Goal: Task Accomplishment & Management: Complete application form

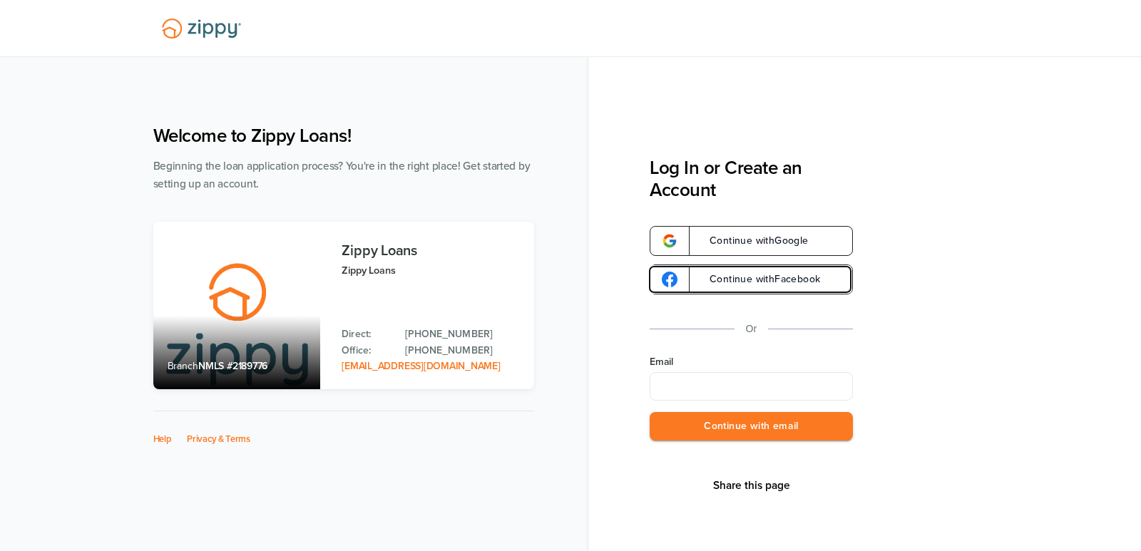
click at [731, 276] on span "Continue with Facebook" at bounding box center [757, 280] width 125 height 10
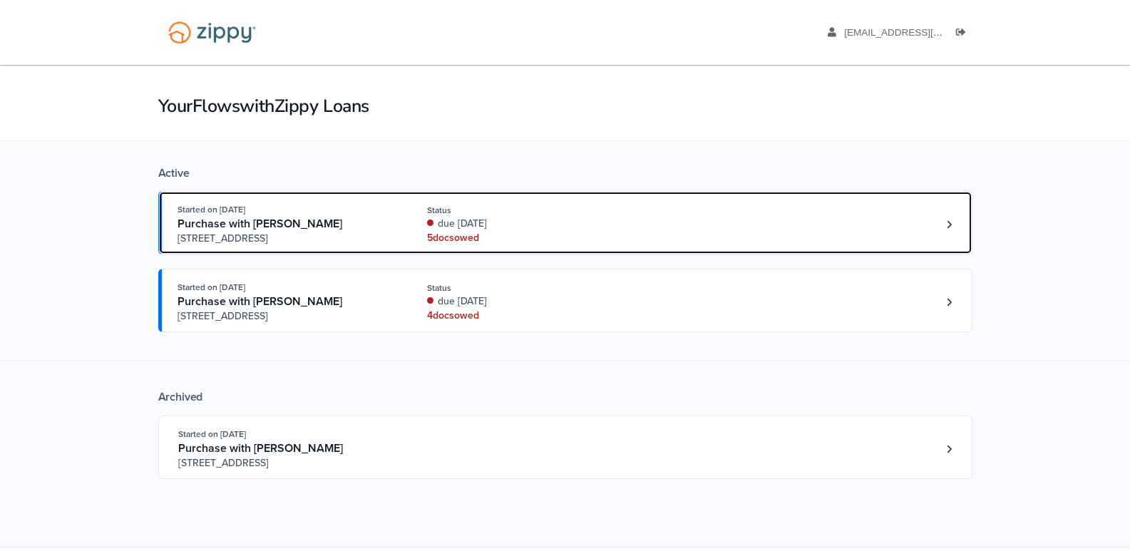
click at [440, 236] on div "5 doc s owed" at bounding box center [522, 238] width 190 height 14
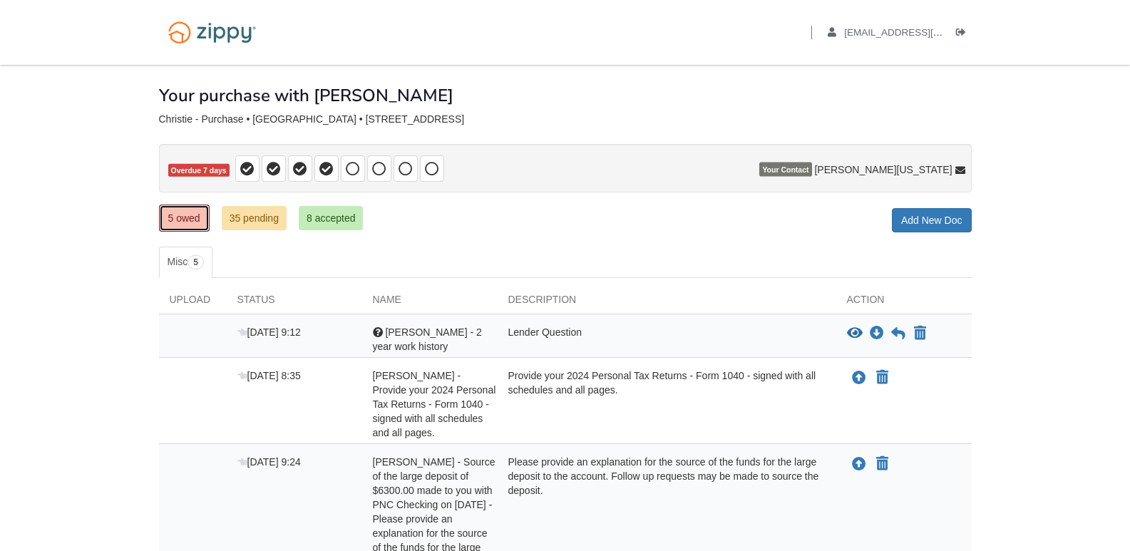
click at [178, 225] on link "5 owed" at bounding box center [184, 218] width 51 height 27
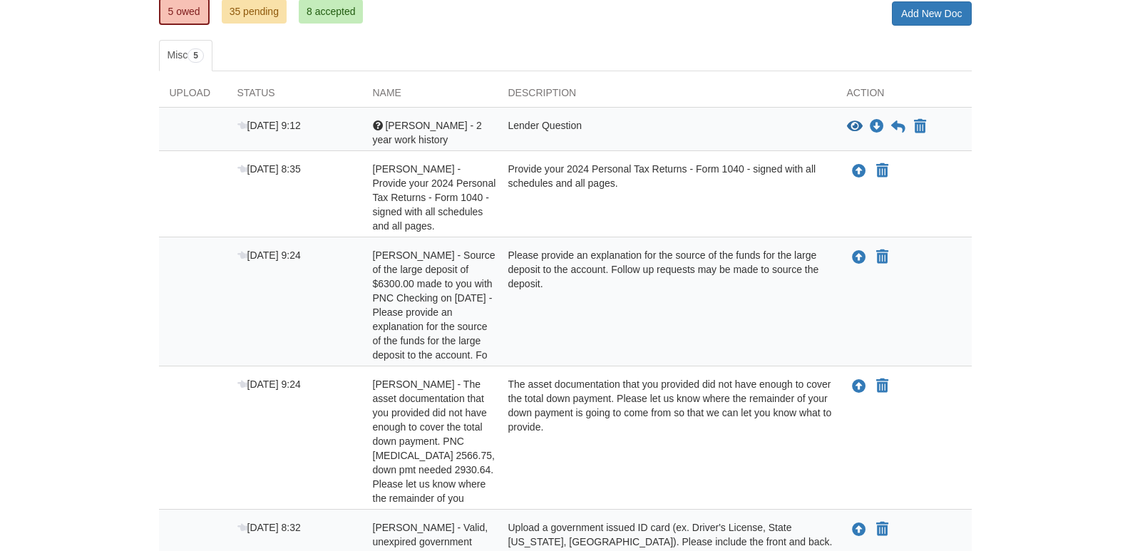
scroll to position [195, 0]
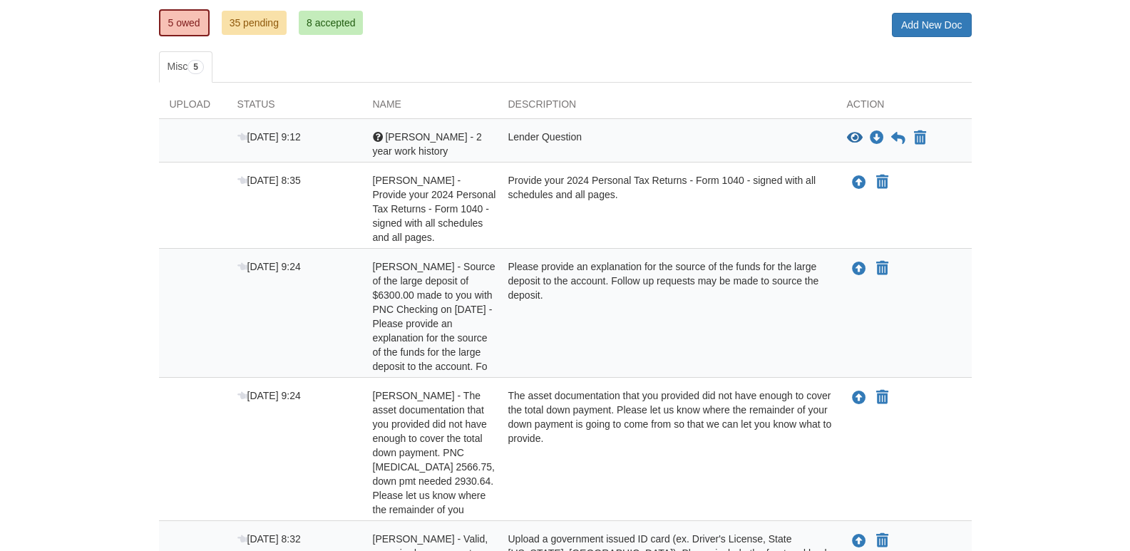
click at [411, 335] on span "[PERSON_NAME] - Source of the large deposit of $6300.00 made to you with PNC Ch…" at bounding box center [434, 316] width 123 height 111
click at [854, 267] on icon "Upload Linda Vanassche - Source of the large deposit of $6300.00 made to you wi…" at bounding box center [859, 269] width 14 height 14
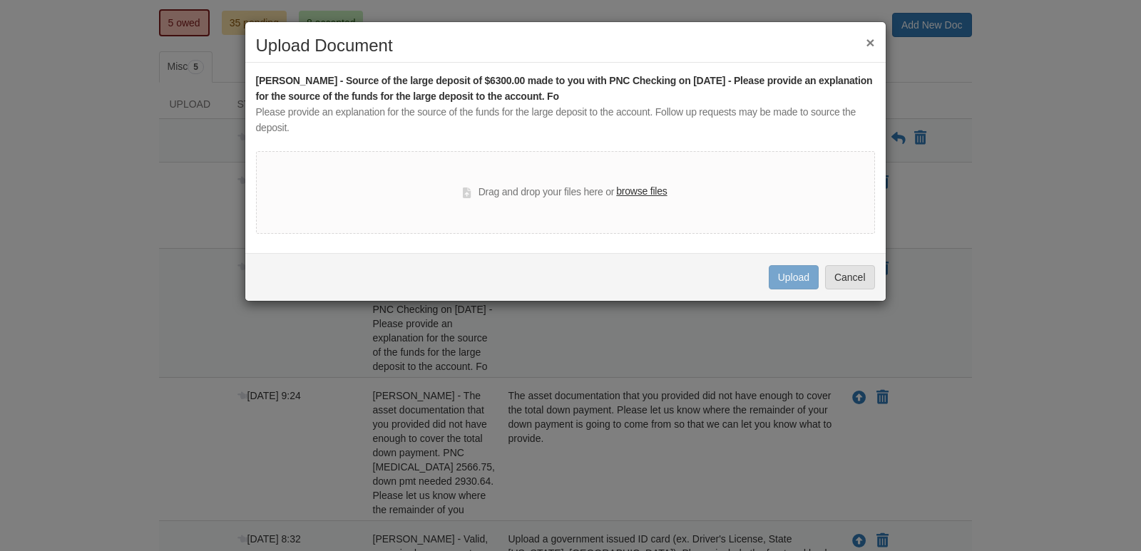
click at [267, 165] on div "Drag and drop your files here or browse files" at bounding box center [565, 192] width 619 height 83
click at [869, 45] on button "×" at bounding box center [870, 42] width 9 height 15
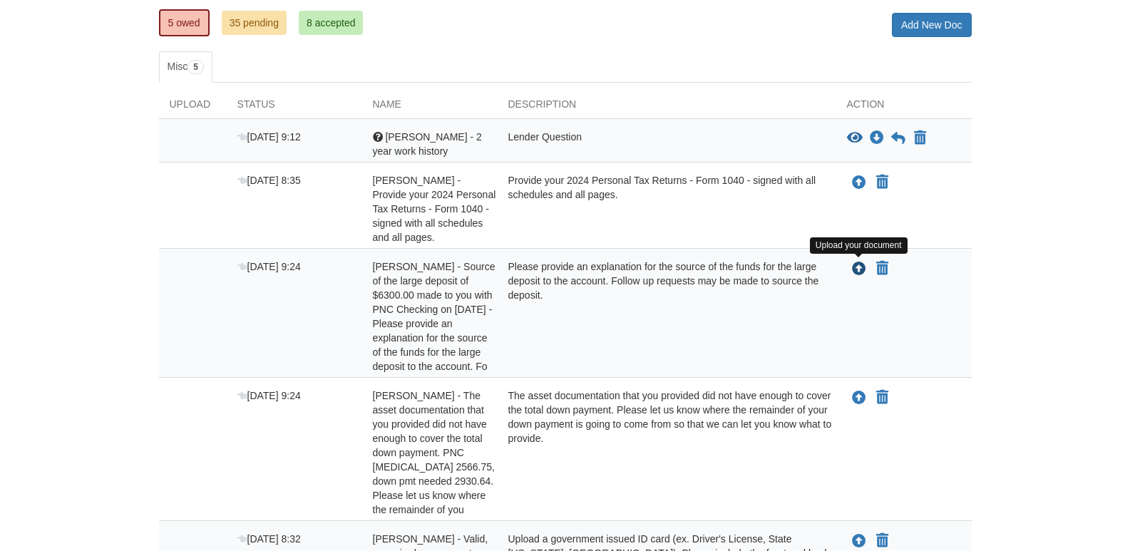
click at [859, 270] on icon "Upload Linda Vanassche - Source of the large deposit of $6300.00 made to you wi…" at bounding box center [859, 269] width 14 height 14
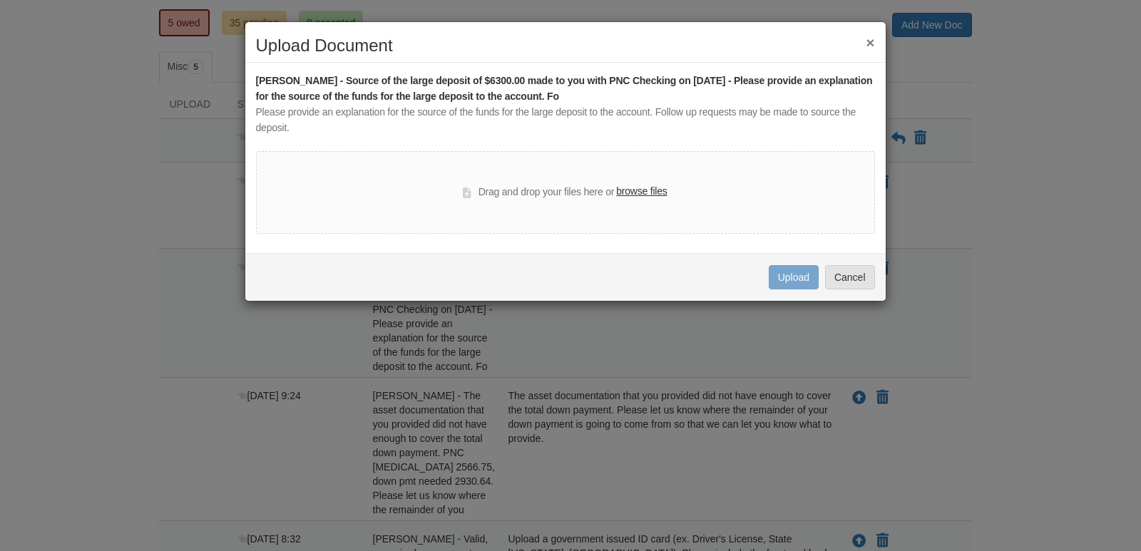
click at [638, 193] on label "browse files" at bounding box center [641, 192] width 51 height 16
click at [0, 0] on input "browse files" at bounding box center [0, 0] width 0 height 0
click at [873, 41] on button "×" at bounding box center [870, 42] width 9 height 15
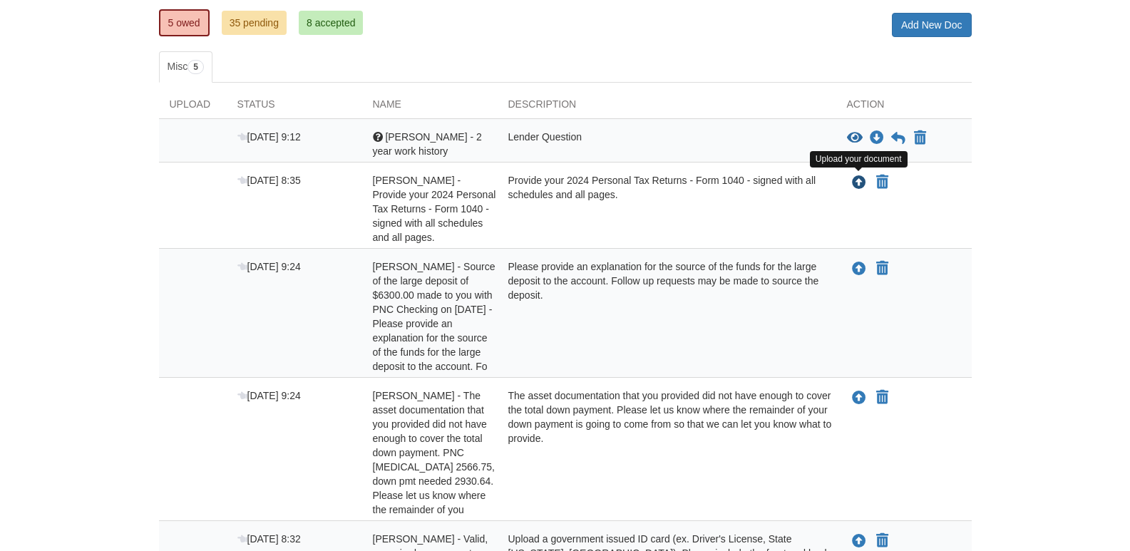
click at [853, 185] on icon "Upload Linda Vanassche - Provide your 2024 Personal Tax Returns - Form 1040 - s…" at bounding box center [859, 183] width 14 height 14
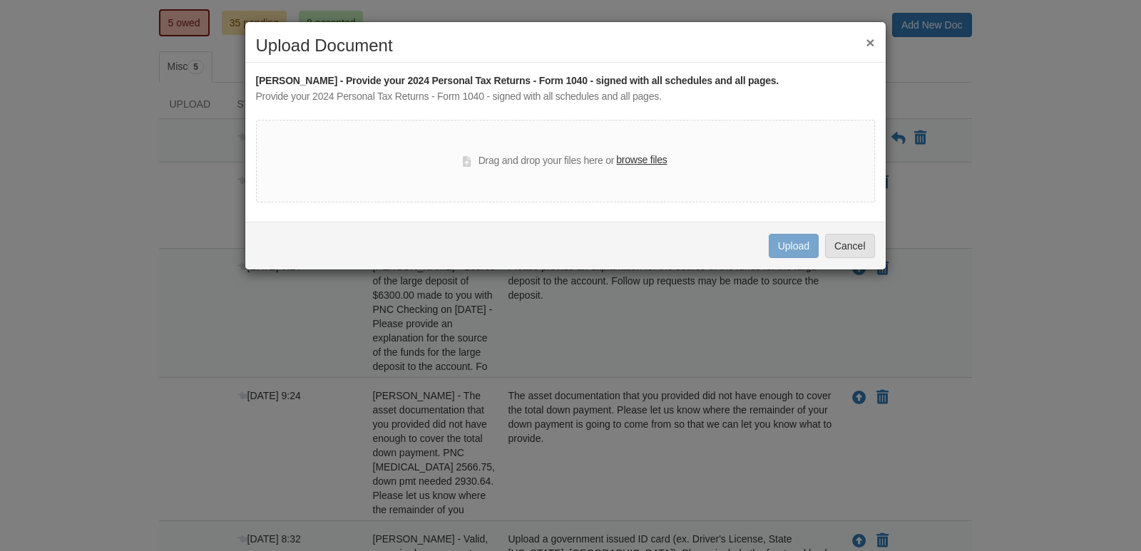
click at [633, 158] on label "browse files" at bounding box center [641, 161] width 51 height 16
click at [0, 0] on input "browse files" at bounding box center [0, 0] width 0 height 0
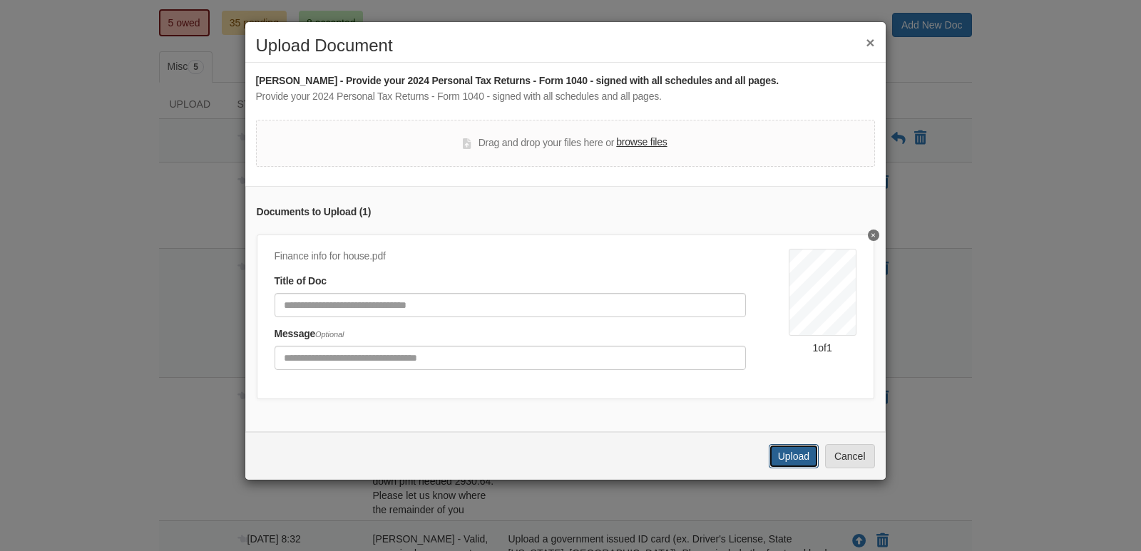
click at [794, 463] on button "Upload" at bounding box center [794, 456] width 50 height 24
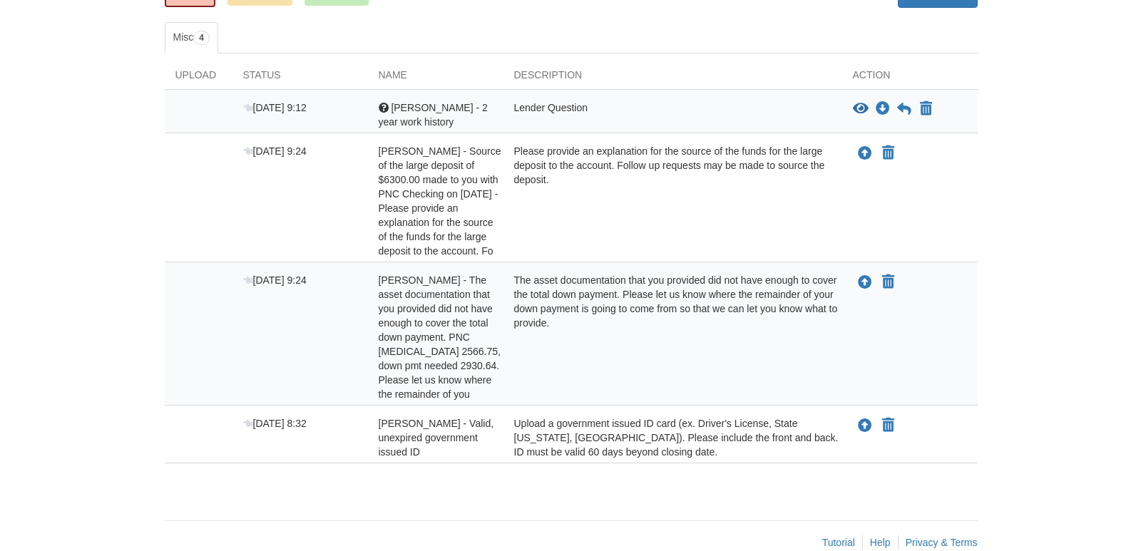
scroll to position [252, 0]
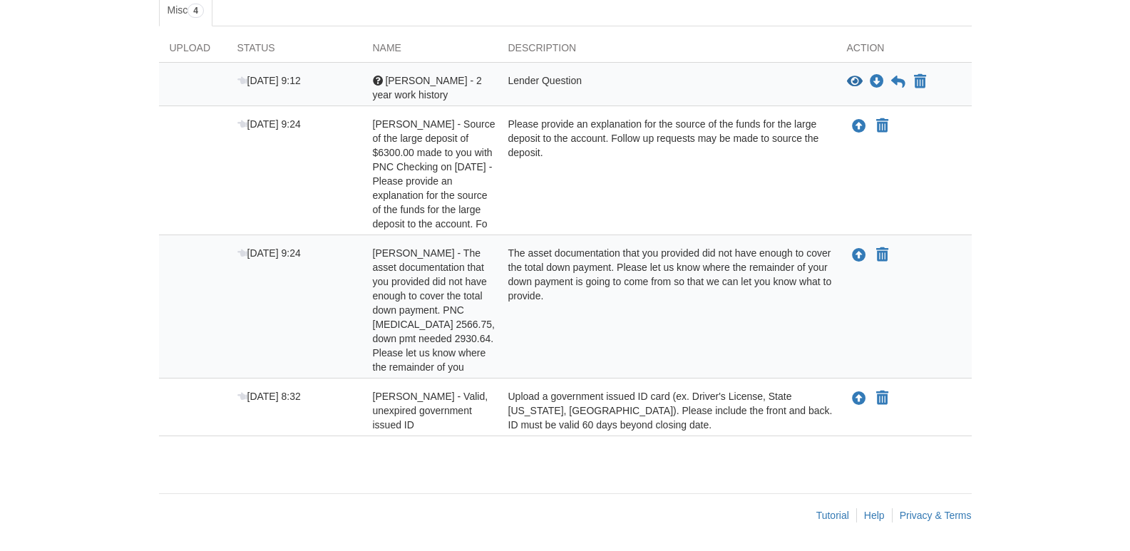
click at [416, 344] on span "[PERSON_NAME] - The asset documentation that you provided did not have enough t…" at bounding box center [434, 310] width 122 height 126
click at [858, 255] on icon "Upload Linda Vanassche - The asset documentation that you provided did not have…" at bounding box center [859, 256] width 14 height 14
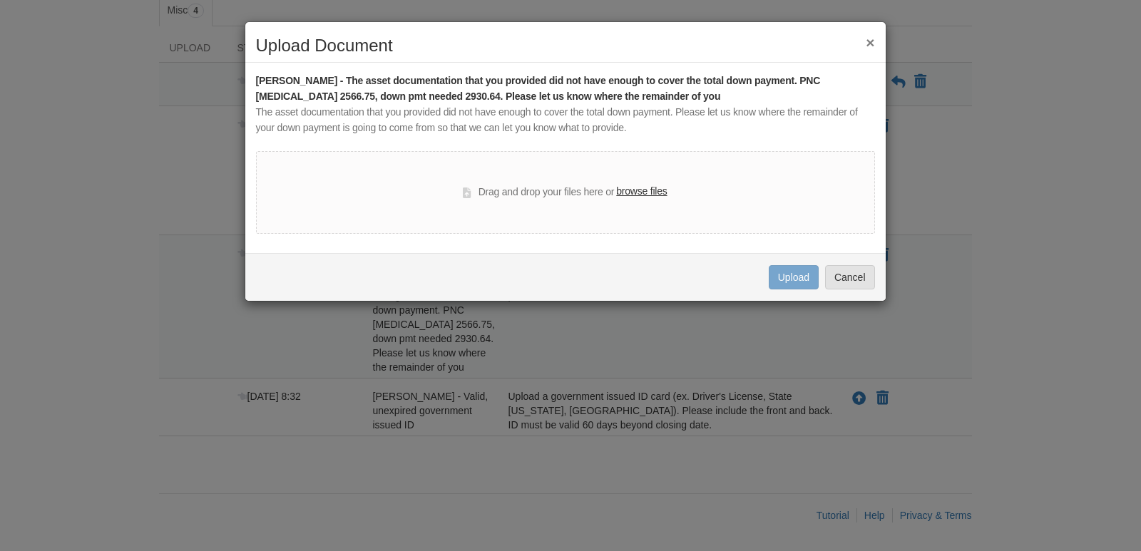
click at [642, 185] on label "browse files" at bounding box center [641, 192] width 51 height 16
click at [0, 0] on input "browse files" at bounding box center [0, 0] width 0 height 0
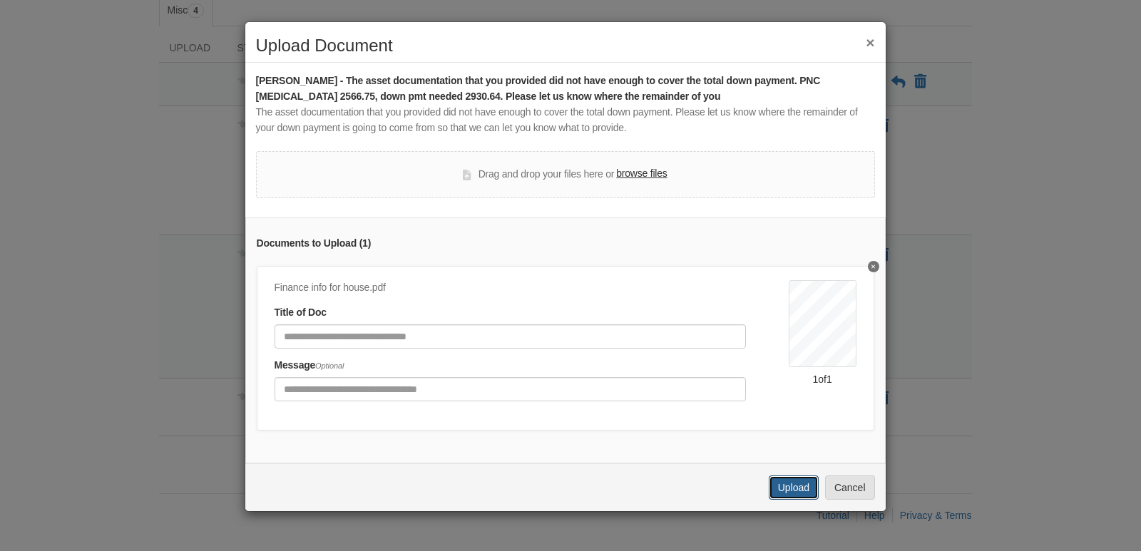
click at [797, 496] on button "Upload" at bounding box center [794, 488] width 50 height 24
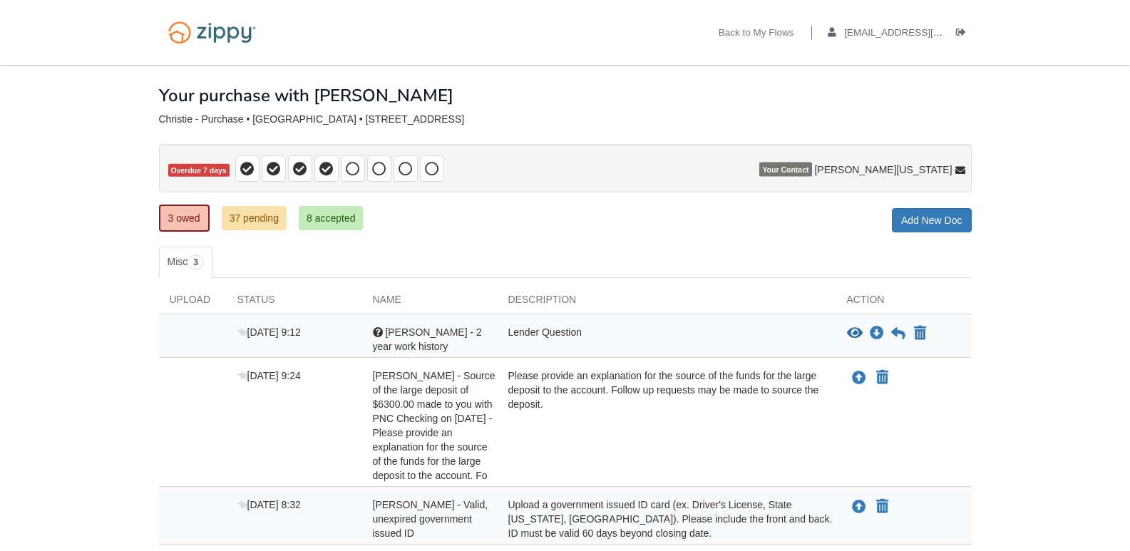
scroll to position [108, 0]
